Goal: Information Seeking & Learning: Understand process/instructions

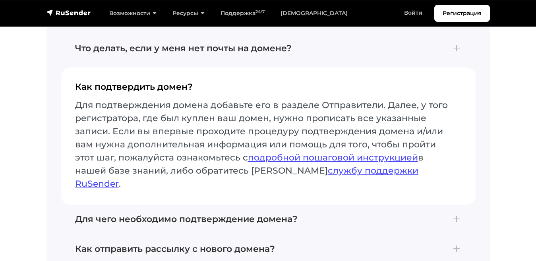
scroll to position [2889, 0]
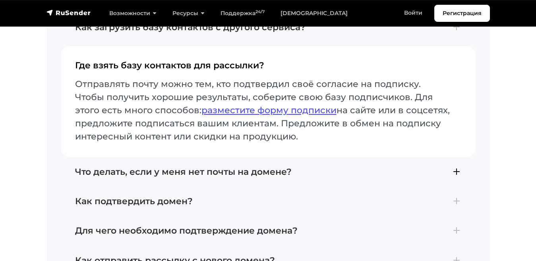
scroll to position [1227, 0]
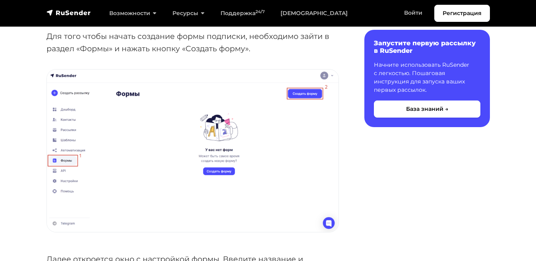
scroll to position [213, 0]
